Goal: Information Seeking & Learning: Learn about a topic

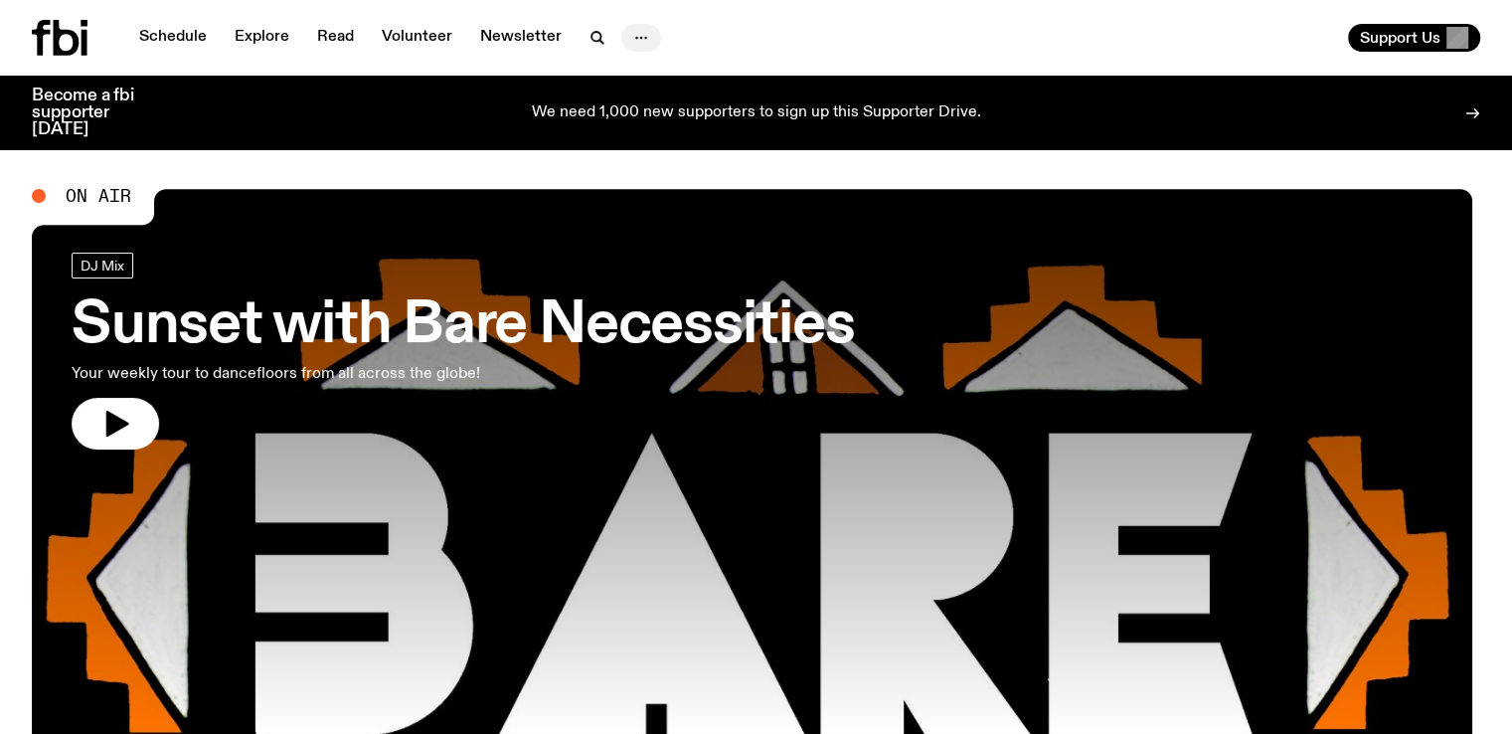
click at [626, 41] on button "button" at bounding box center [641, 38] width 40 height 28
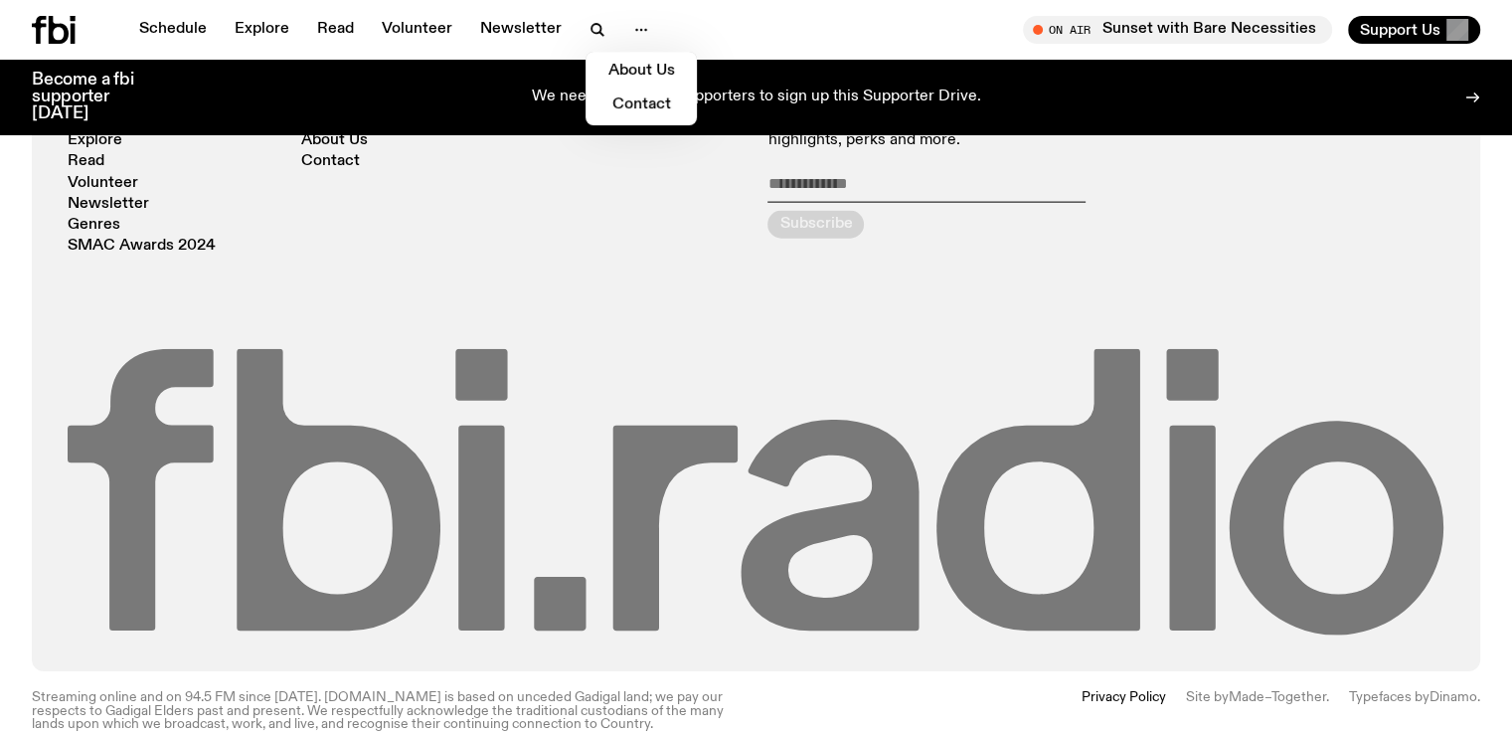
scroll to position [4512, 0]
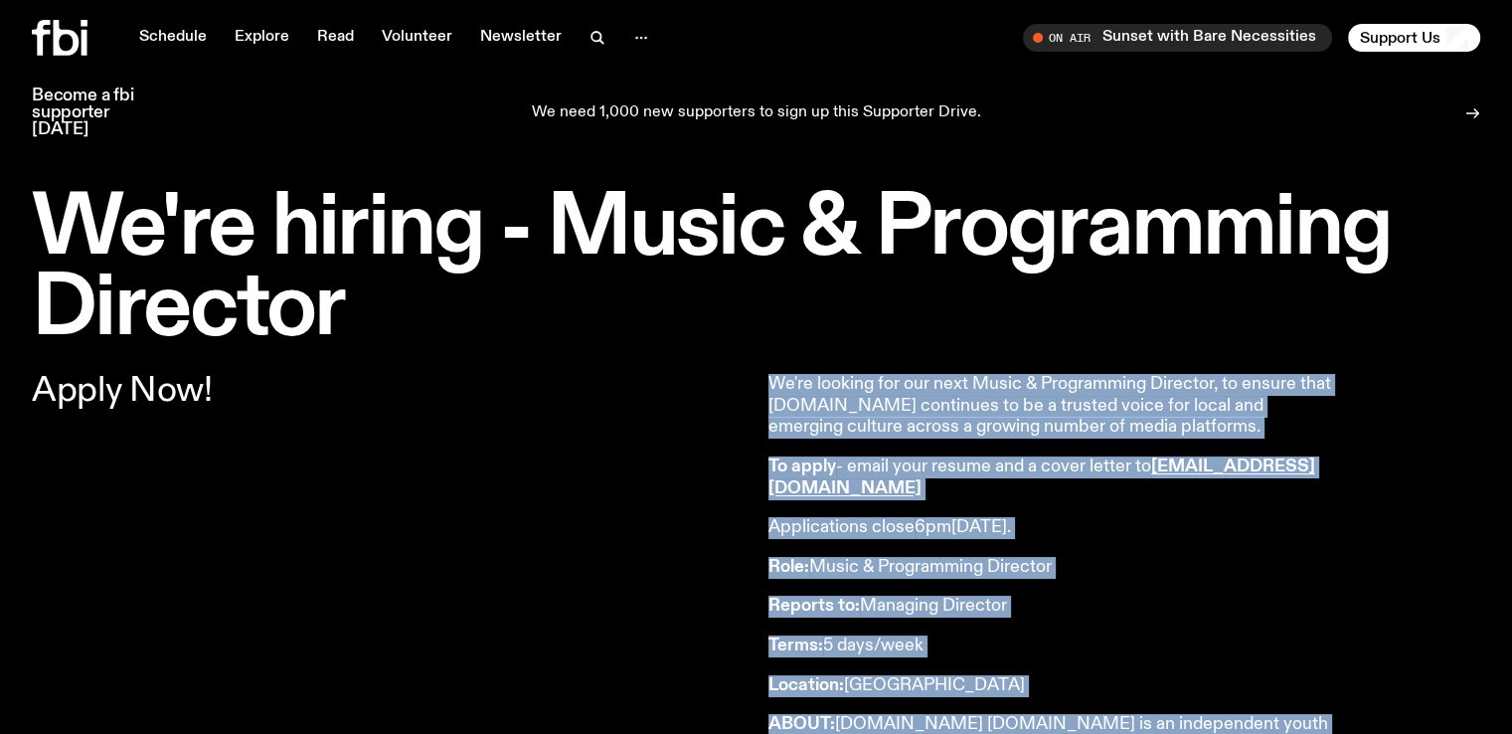
drag, startPoint x: 974, startPoint y: 487, endPoint x: 771, endPoint y: 386, distance: 226.7
copy article "We're looking for our next Music & Programming Director, to ensure that [DOMAIN…"
